Goal: Navigation & Orientation: Go to known website

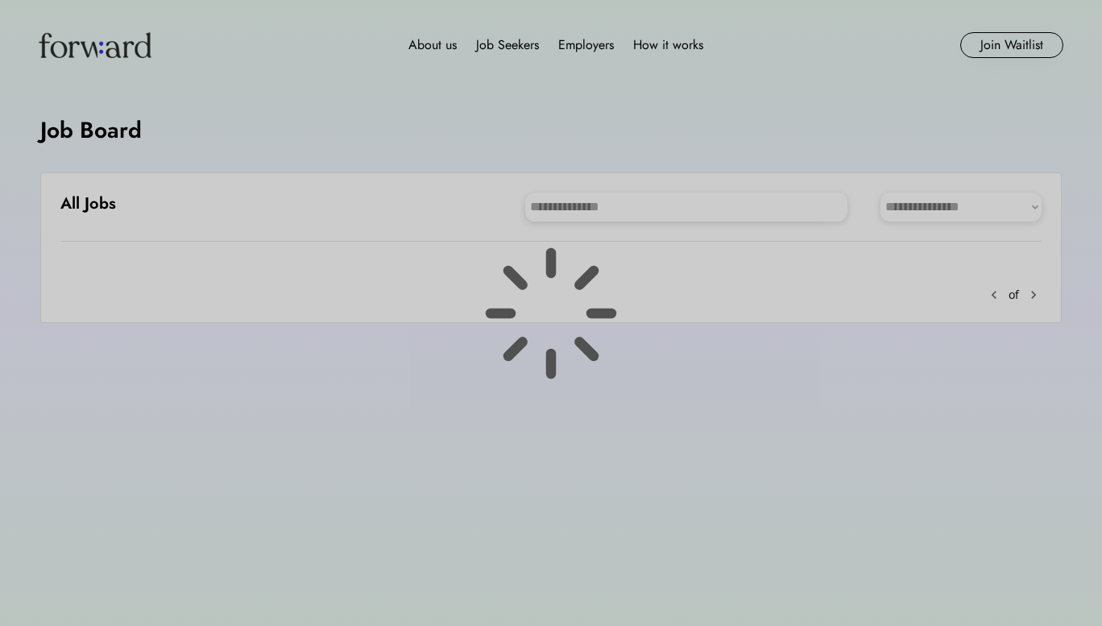
click at [85, 389] on div at bounding box center [551, 313] width 1102 height 626
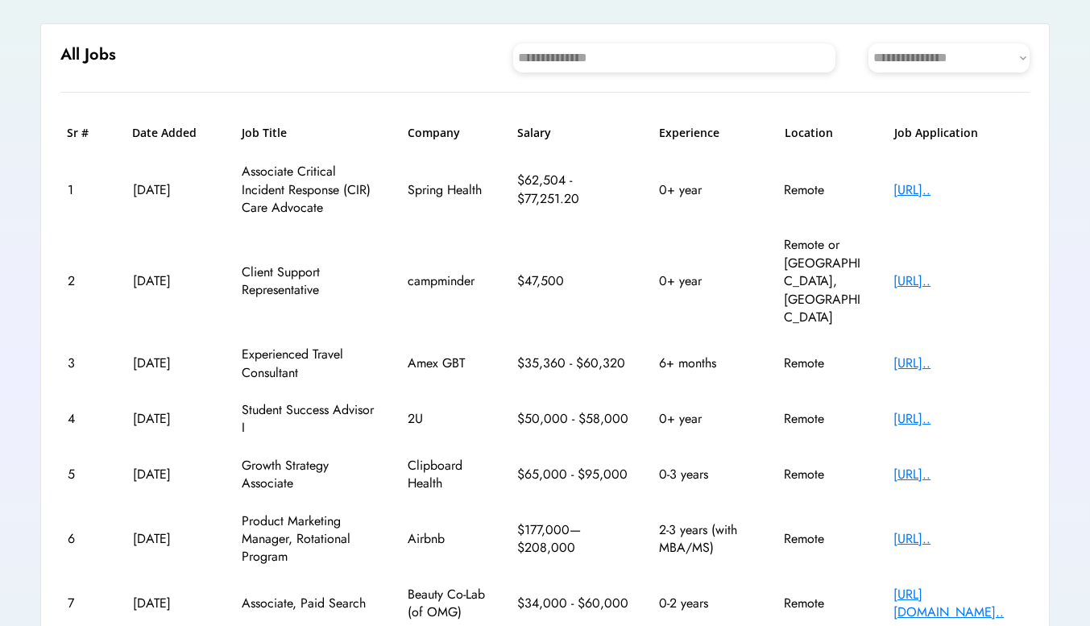
scroll to position [148, 0]
click at [963, 355] on div "[URL].." at bounding box center [957, 364] width 129 height 18
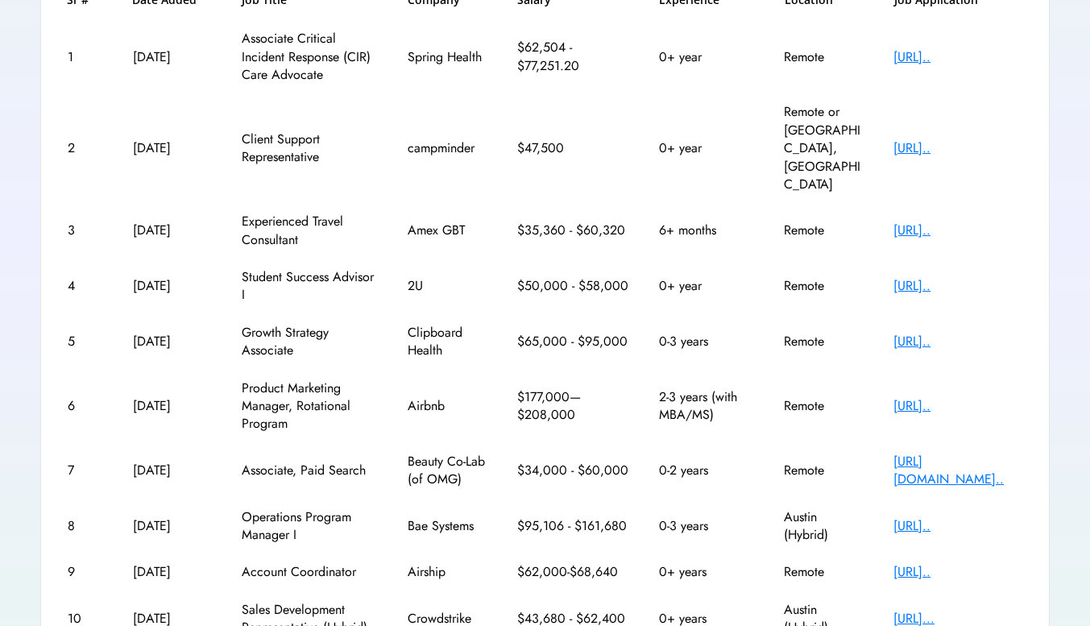
scroll to position [284, 0]
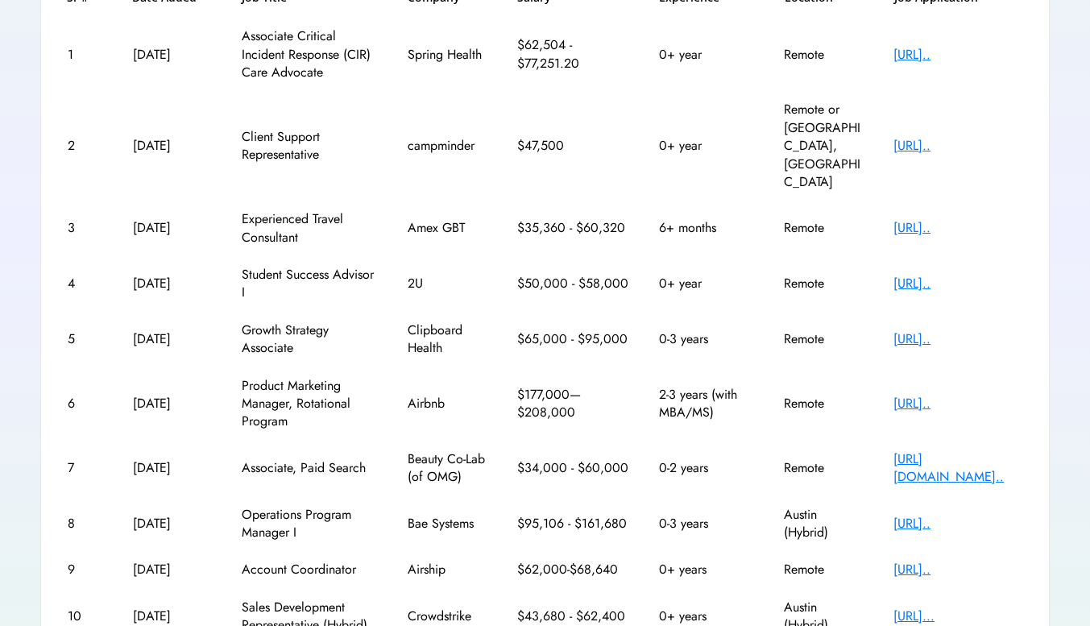
click at [971, 330] on div "[URL].." at bounding box center [957, 339] width 129 height 18
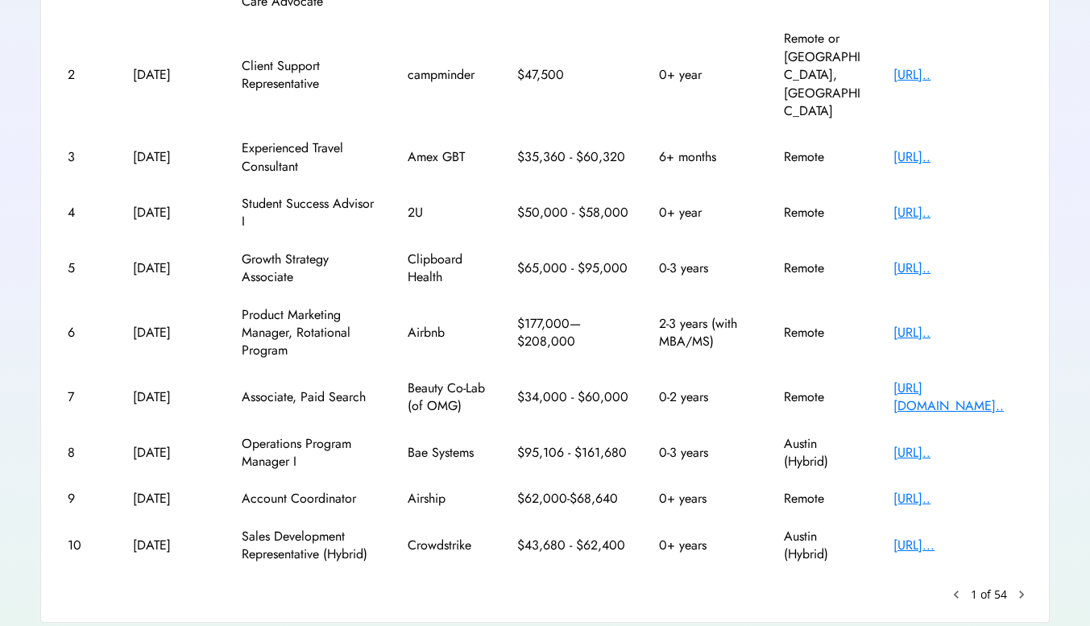
scroll to position [354, 0]
click at [908, 380] on div "[URL][DOMAIN_NAME].." at bounding box center [957, 398] width 129 height 36
click at [931, 491] on div "[URL].." at bounding box center [957, 500] width 129 height 18
click at [1021, 587] on text "chevron_right" at bounding box center [1021, 595] width 16 height 16
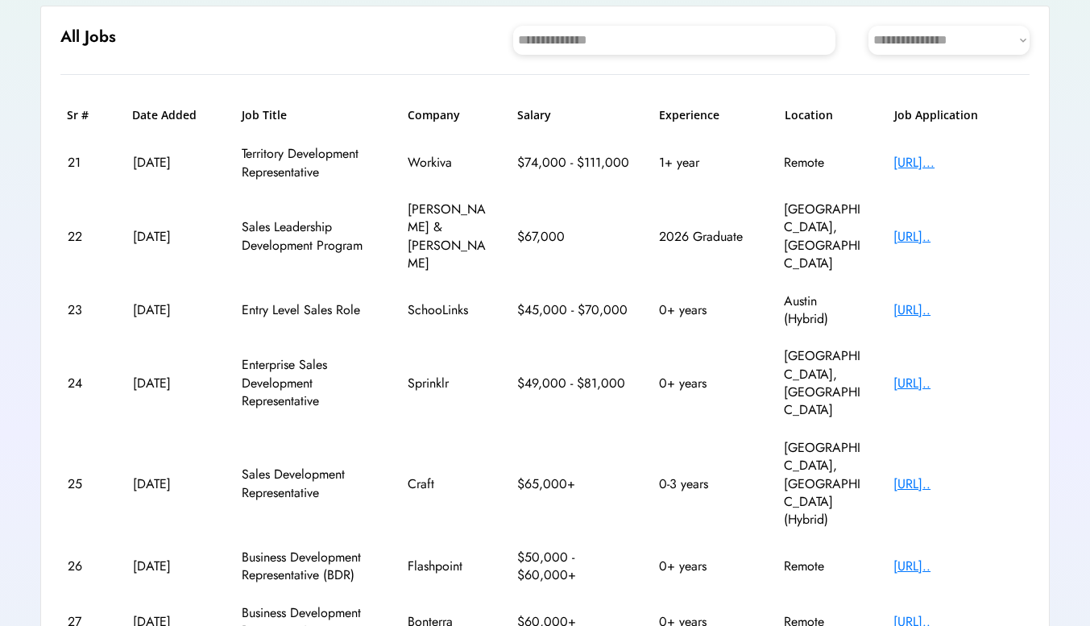
scroll to position [102, 0]
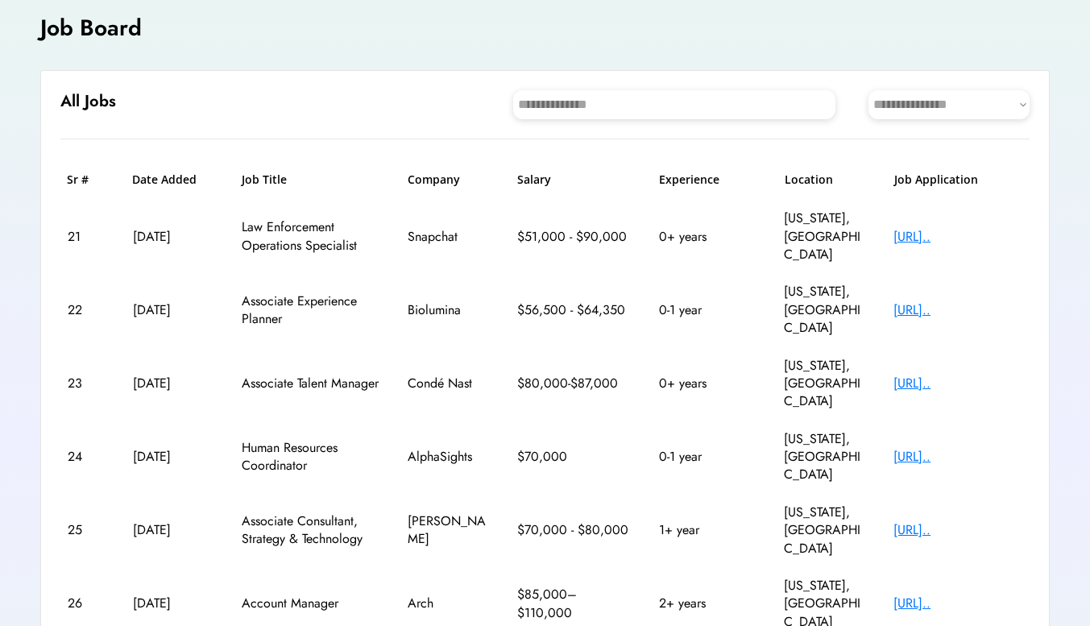
click at [932, 301] on div "[URL].." at bounding box center [957, 310] width 129 height 18
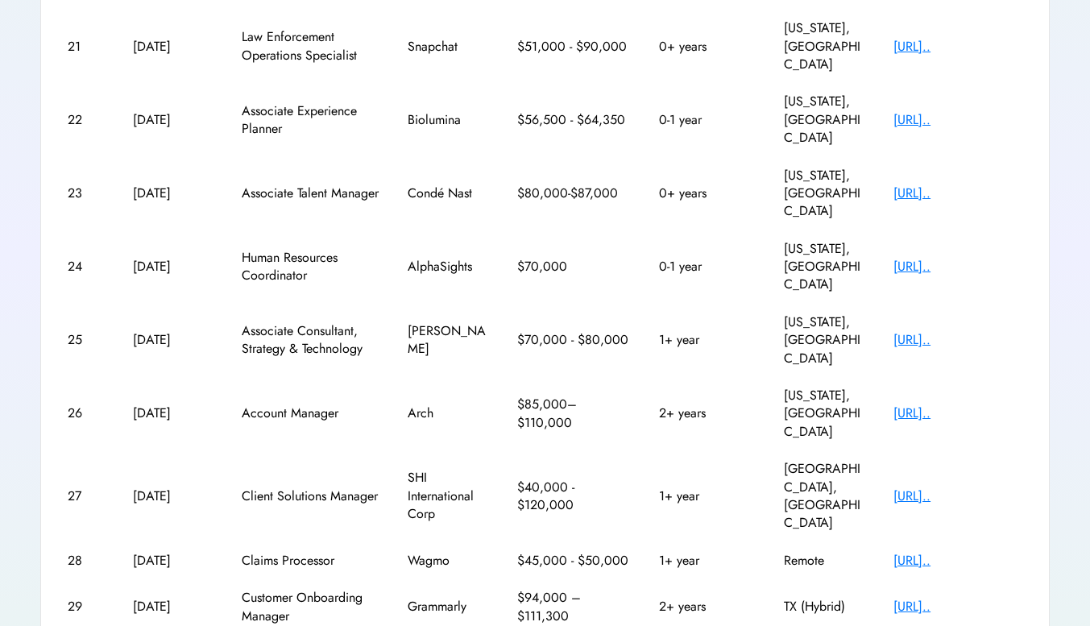
scroll to position [320, 0]
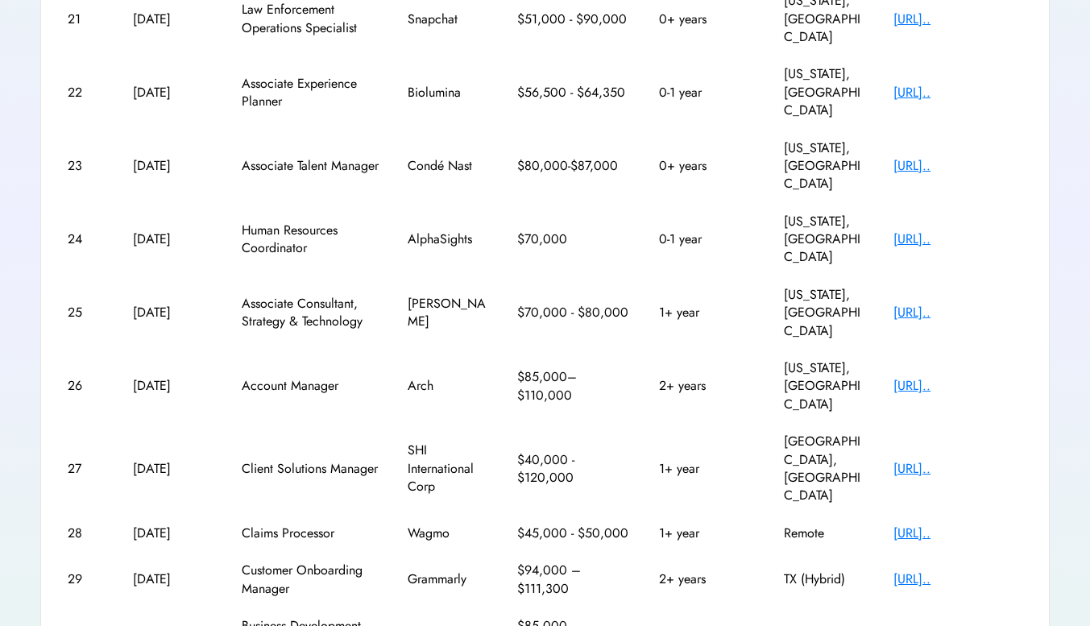
click at [966, 625] on div "[URL].." at bounding box center [957, 635] width 129 height 18
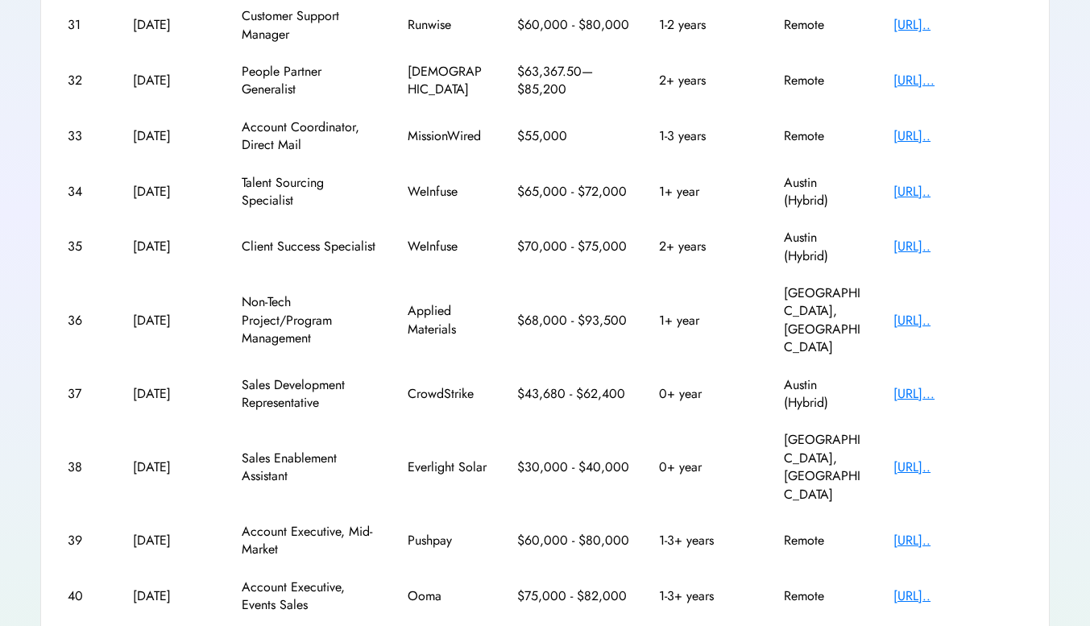
scroll to position [355, 0]
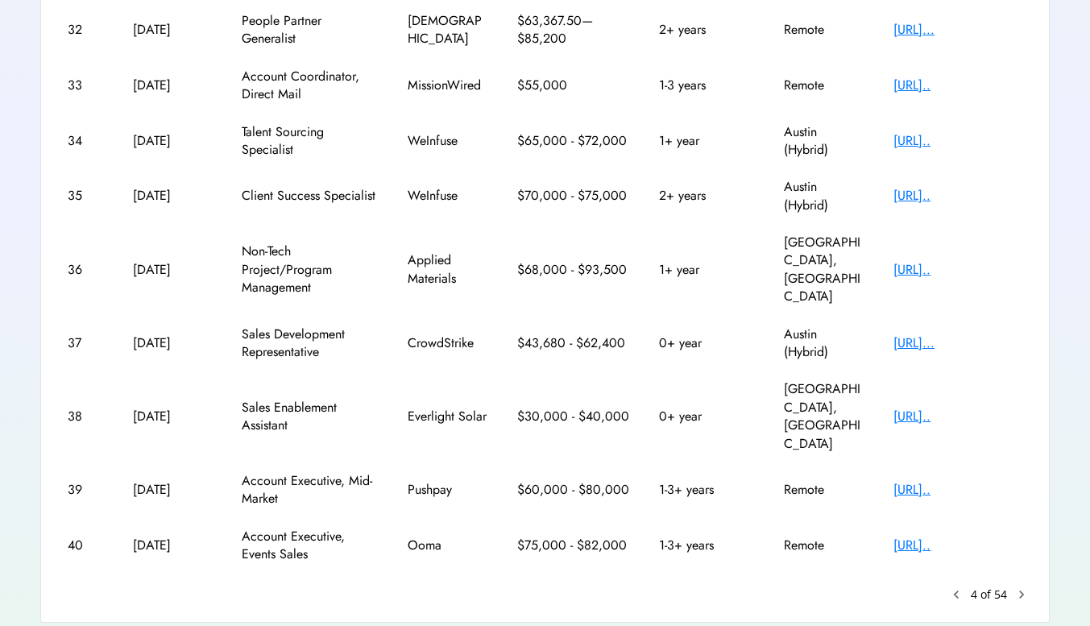
click at [1025, 586] on text "chevron_right" at bounding box center [1021, 594] width 16 height 16
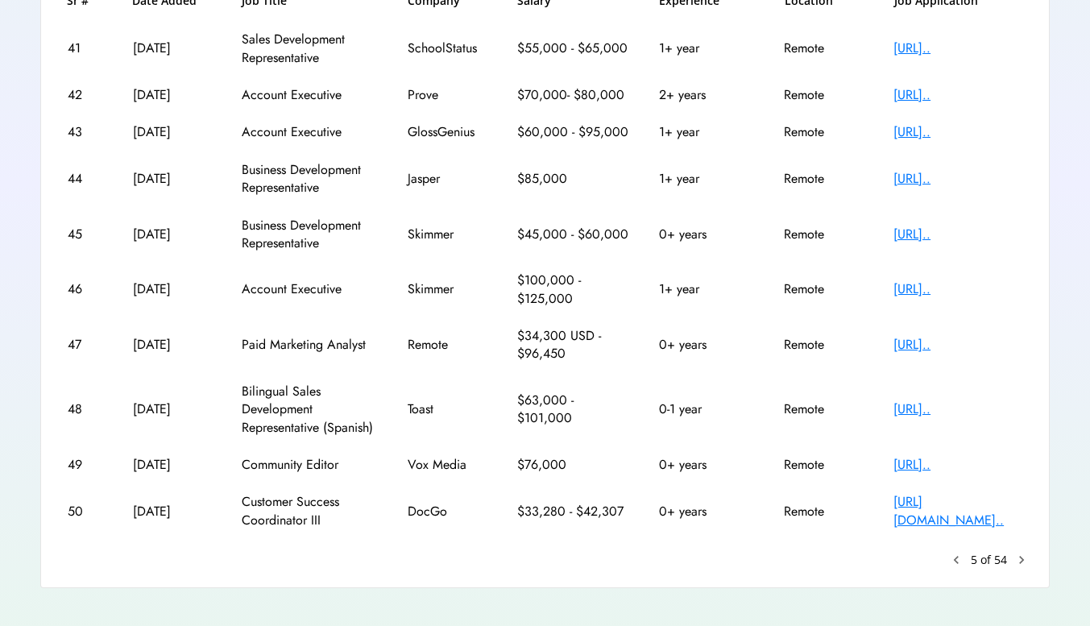
scroll to position [301, 0]
